Goal: Task Accomplishment & Management: Use online tool/utility

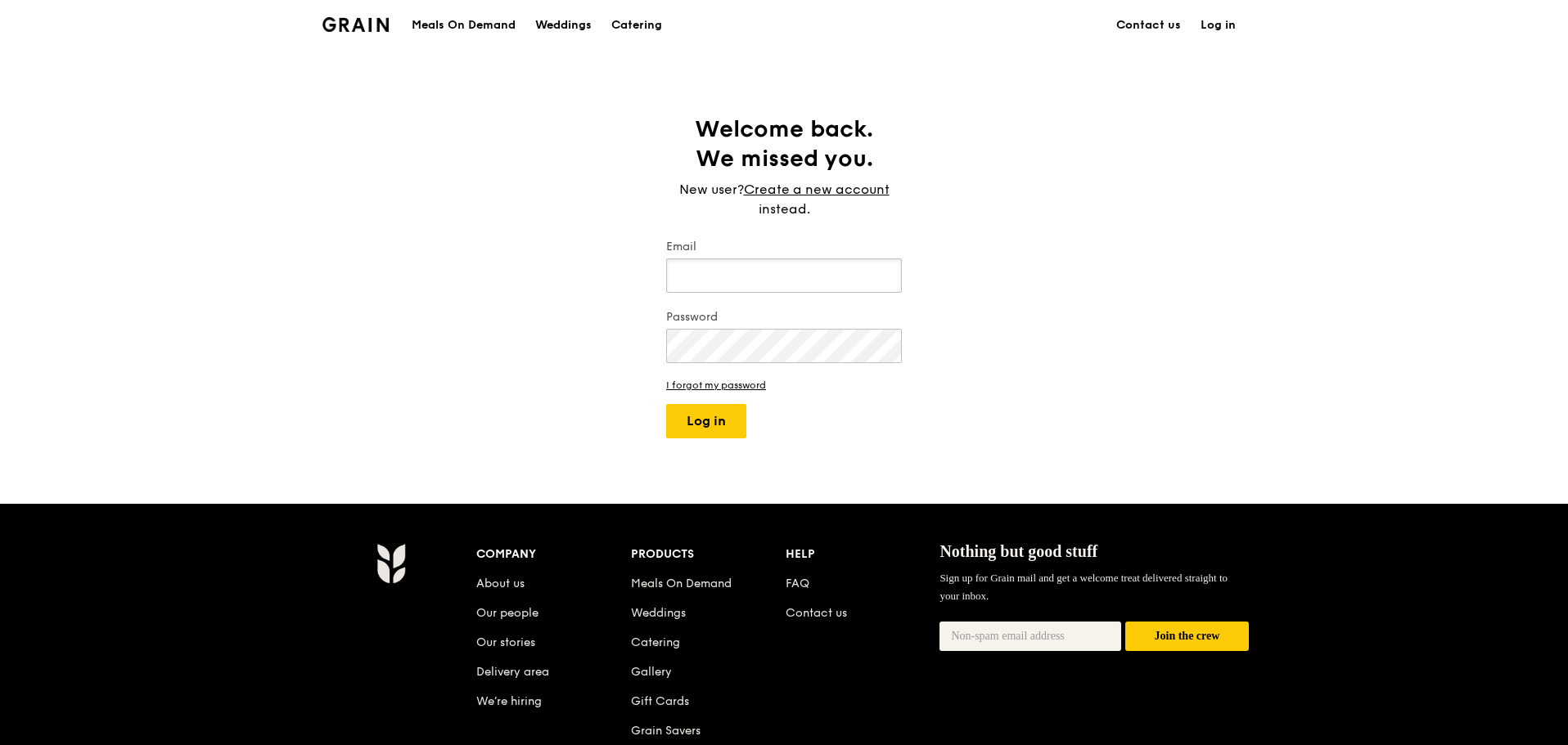
click at [731, 292] on input "Email" at bounding box center [784, 276] width 235 height 35
type input "[PERSON_NAME][EMAIL_ADDRESS][DOMAIN_NAME]"
click at [723, 404] on button "Log in" at bounding box center [706, 421] width 80 height 35
select select "100"
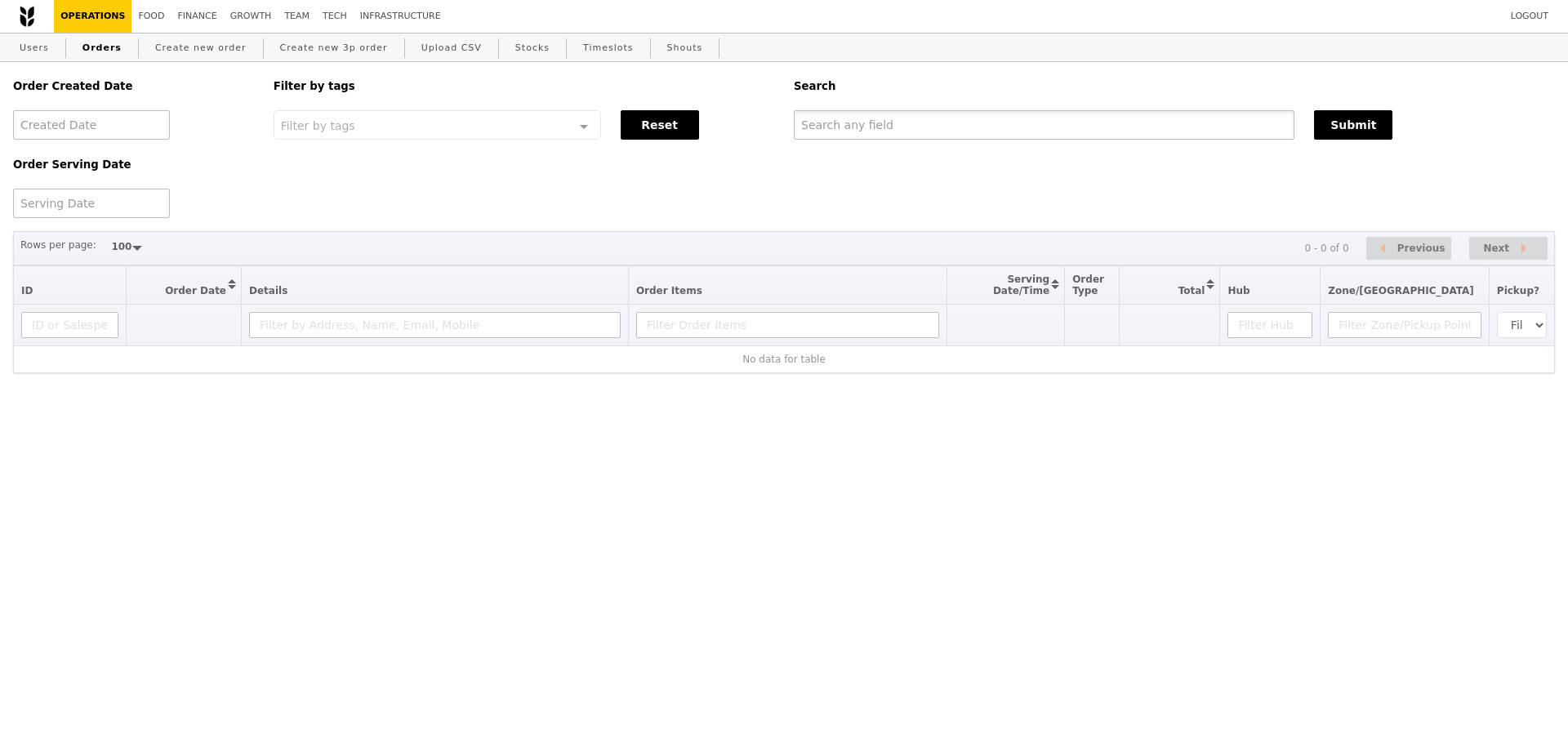
click at [915, 133] on input "text" at bounding box center [1043, 124] width 500 height 29
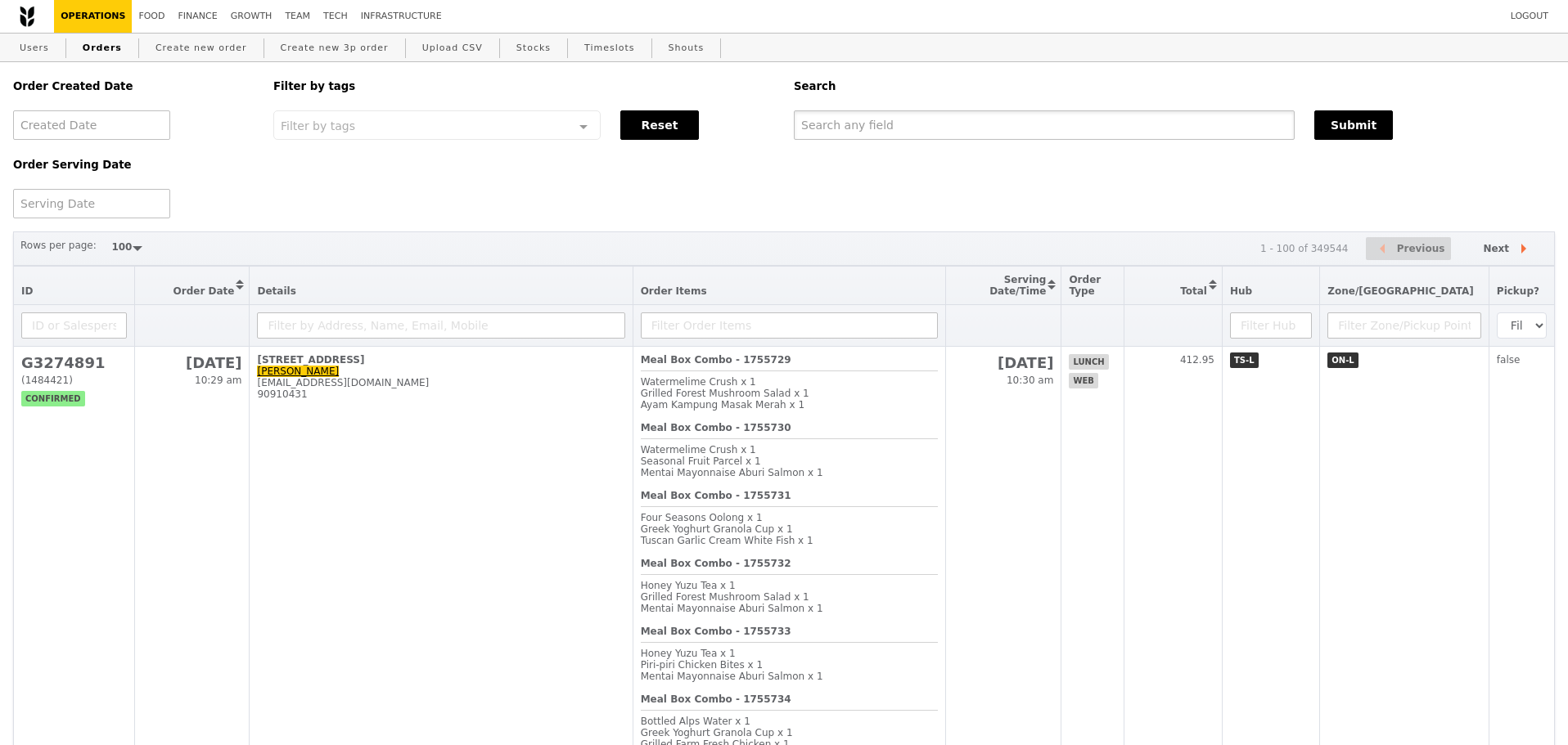
click at [918, 130] on input "text" at bounding box center [1045, 124] width 501 height 29
paste input "[EMAIL_ADDRESS][DOMAIN_NAME]"
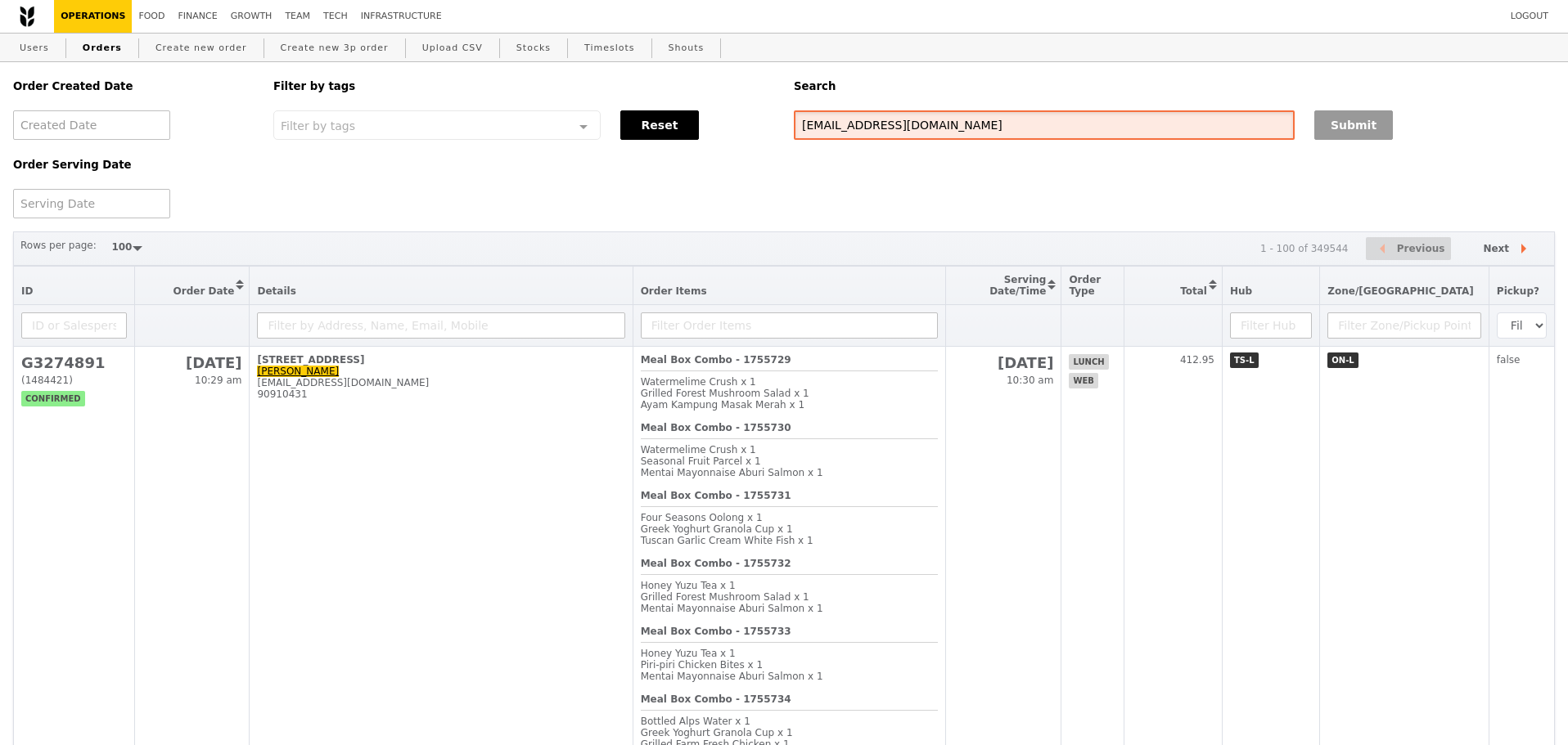
type input "[EMAIL_ADDRESS][DOMAIN_NAME]"
click at [1330, 129] on button "Submit" at bounding box center [1353, 124] width 78 height 29
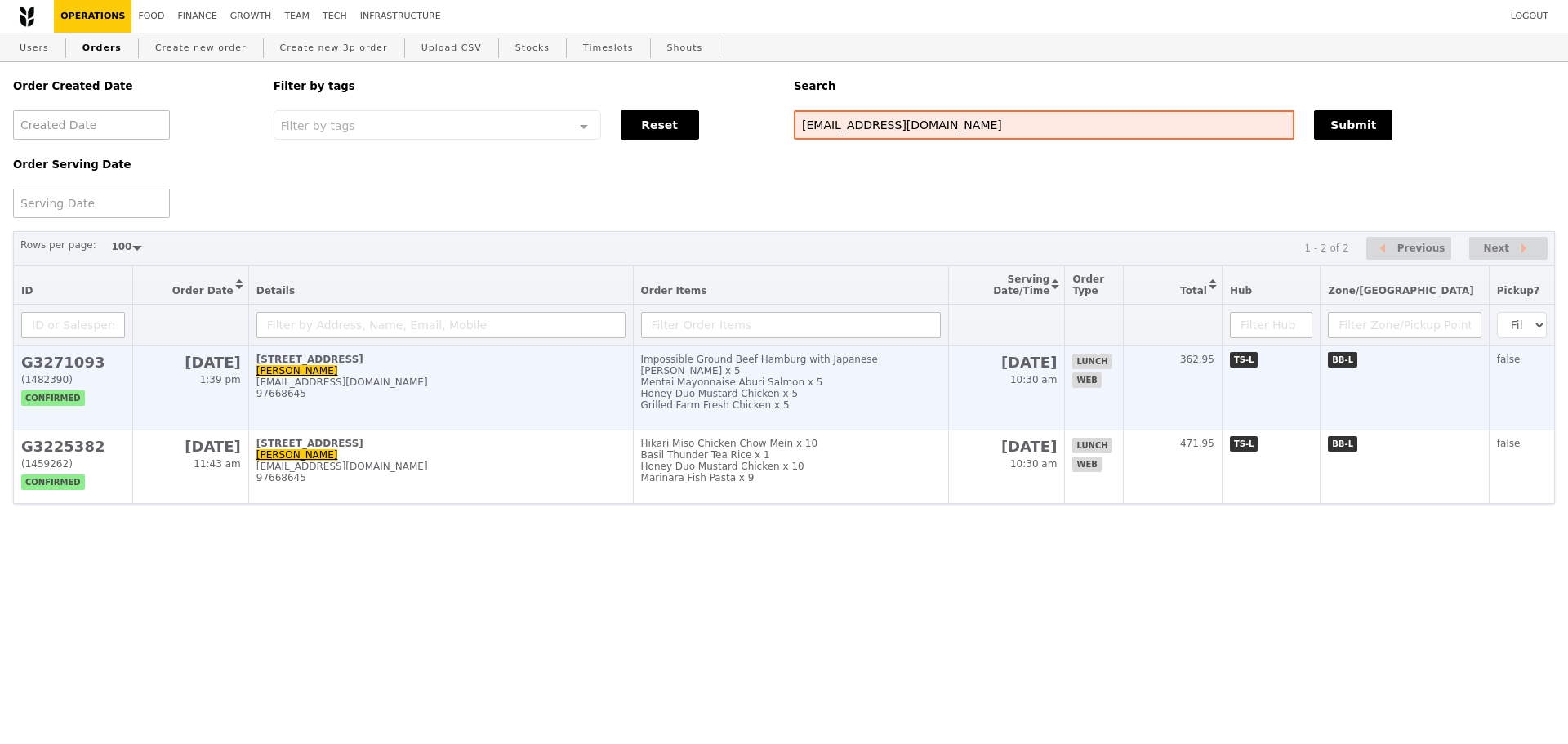
click at [610, 417] on td "[STREET_ADDRESS], #Ground Level-N.A MING ZHE [EMAIL_ADDRESS][DOMAIN_NAME] 97668…" at bounding box center [440, 389] width 385 height 85
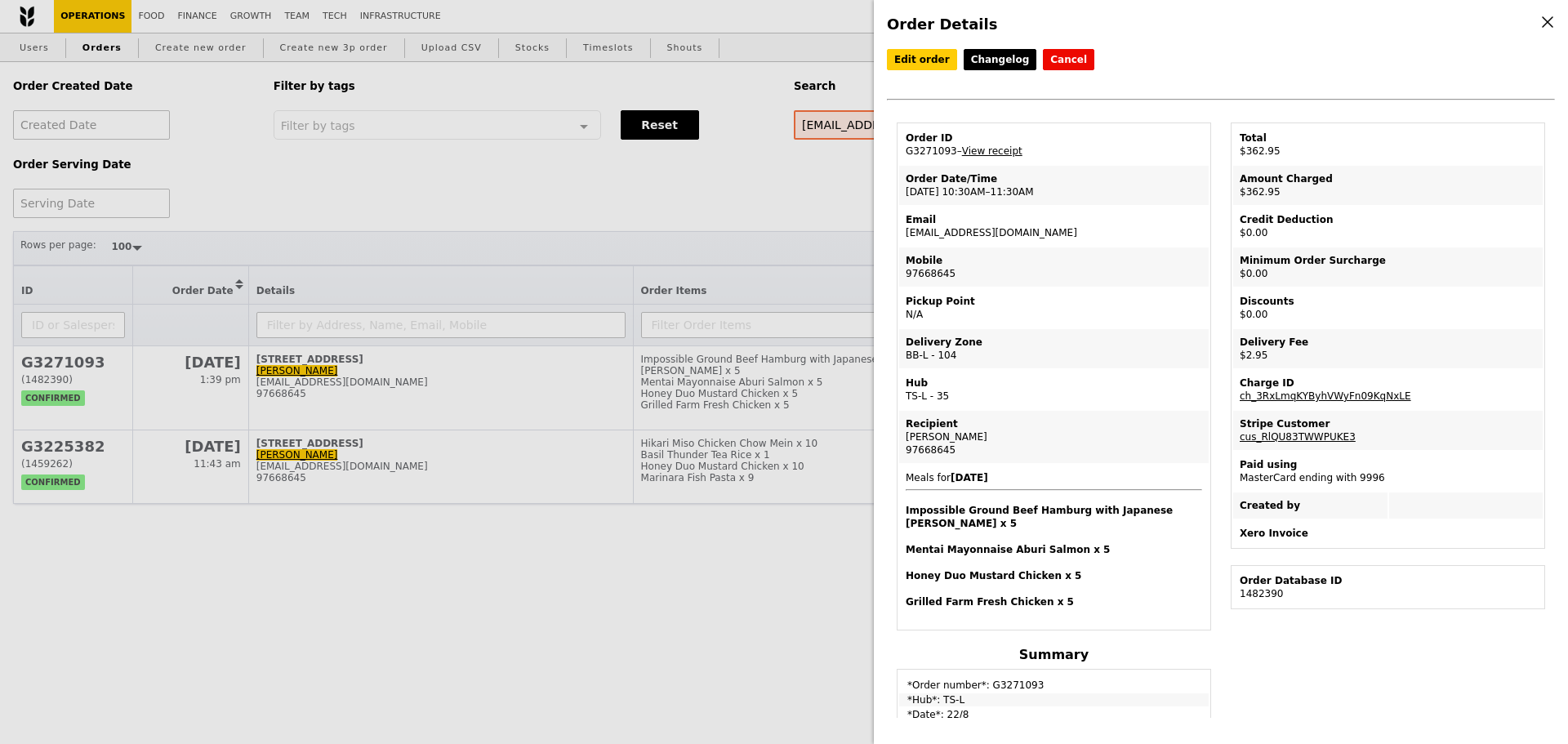
drag, startPoint x: 899, startPoint y: 157, endPoint x: 946, endPoint y: 157, distance: 47.0
click at [946, 157] on td "Order ID G3271093 – View receipt" at bounding box center [1053, 145] width 310 height 39
click at [949, 157] on td "Order ID G3271093 – View receipt" at bounding box center [1053, 145] width 310 height 39
drag, startPoint x: 905, startPoint y: 153, endPoint x: 949, endPoint y: 160, distance: 44.6
click at [949, 160] on td "Order ID G3271093 – View receipt" at bounding box center [1053, 145] width 310 height 39
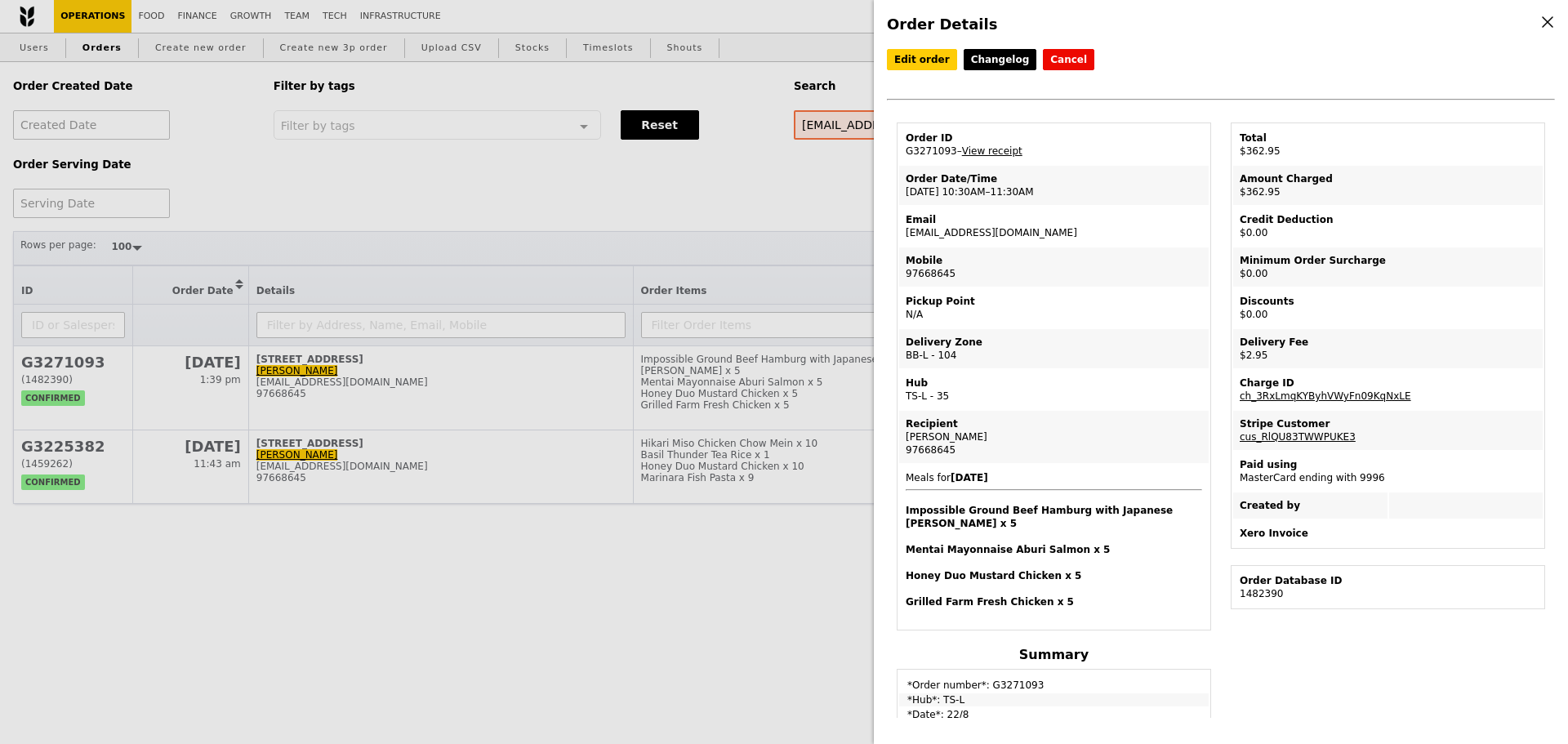
copy td "G3271093"
